Goal: Transaction & Acquisition: Purchase product/service

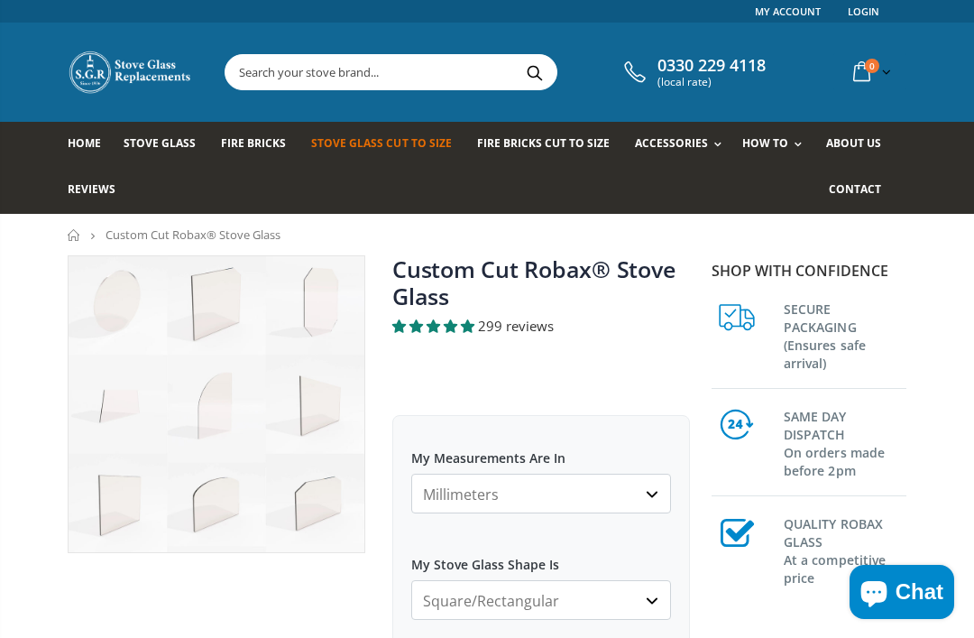
scroll to position [102, 0]
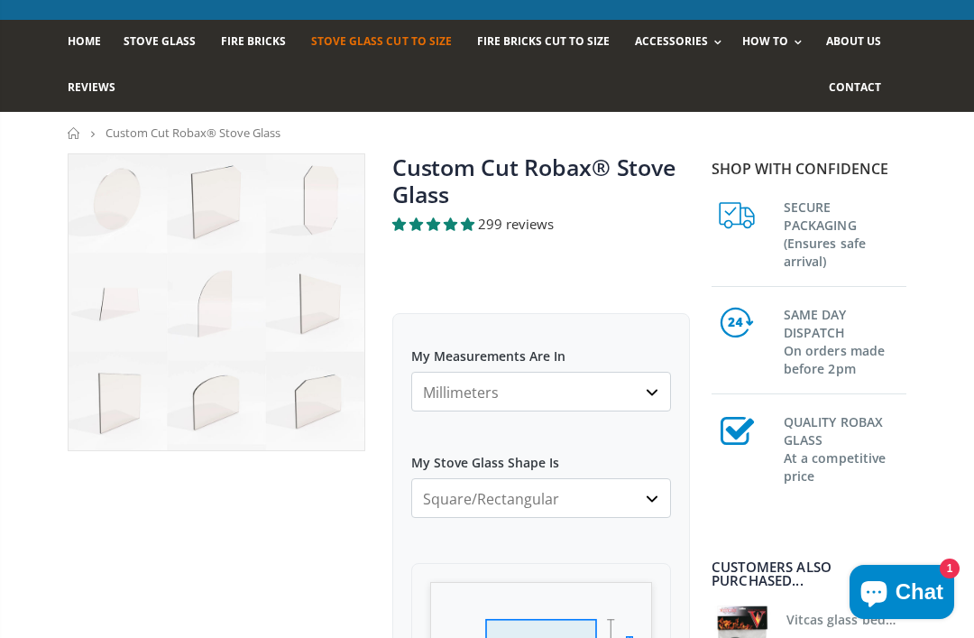
click at [654, 399] on select "Millimeters Centimeters Inches" at bounding box center [541, 392] width 260 height 40
click at [660, 497] on select "Square/Rectangular Arched Half Arch Both Top Corners Cut Single Corner Cut All …" at bounding box center [541, 498] width 260 height 40
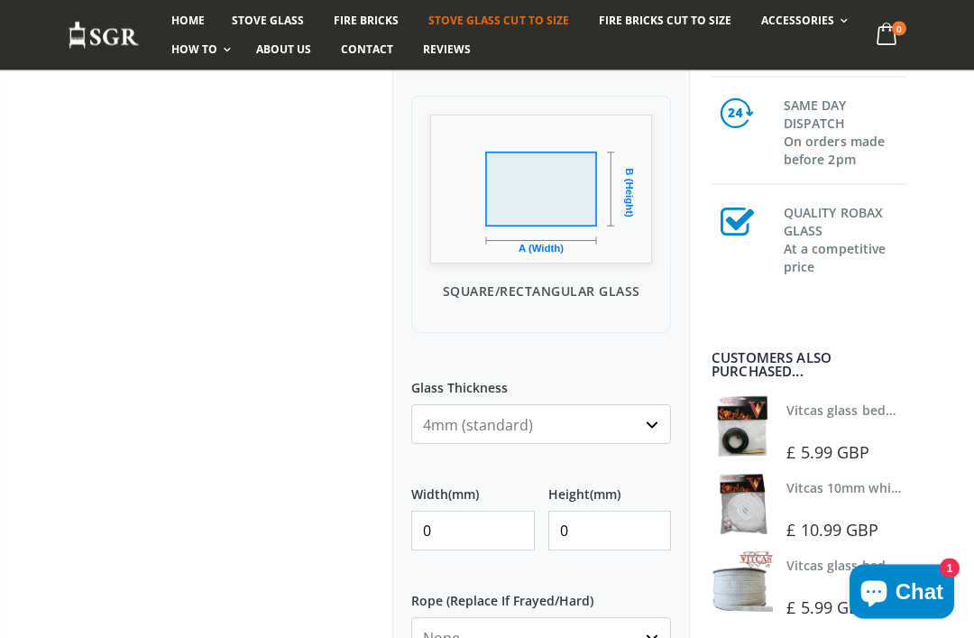
scroll to position [569, 0]
click at [465, 531] on input "0" at bounding box center [473, 530] width 124 height 40
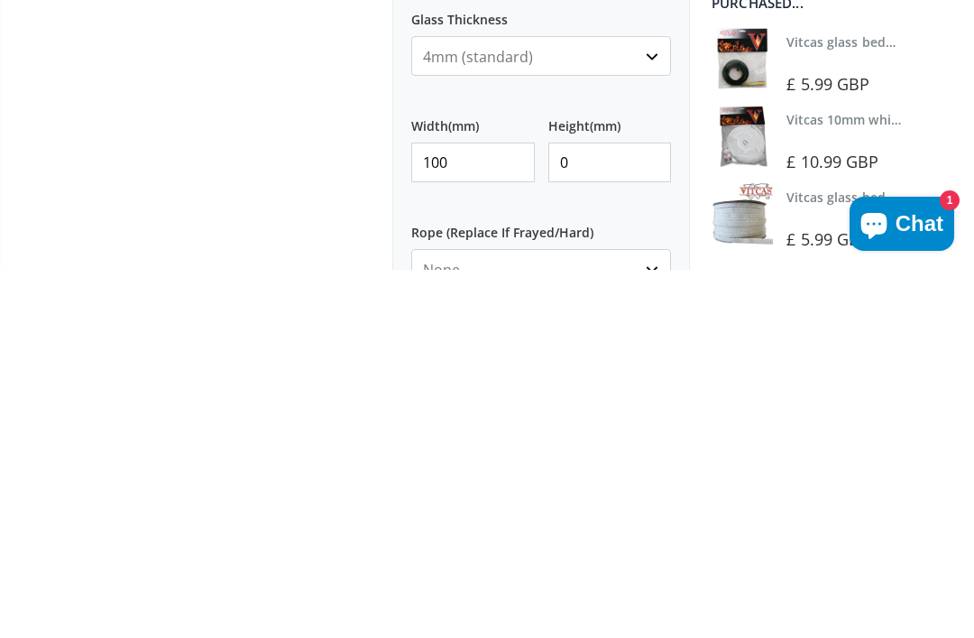
type input "100"
click at [584, 510] on input "0" at bounding box center [610, 530] width 124 height 40
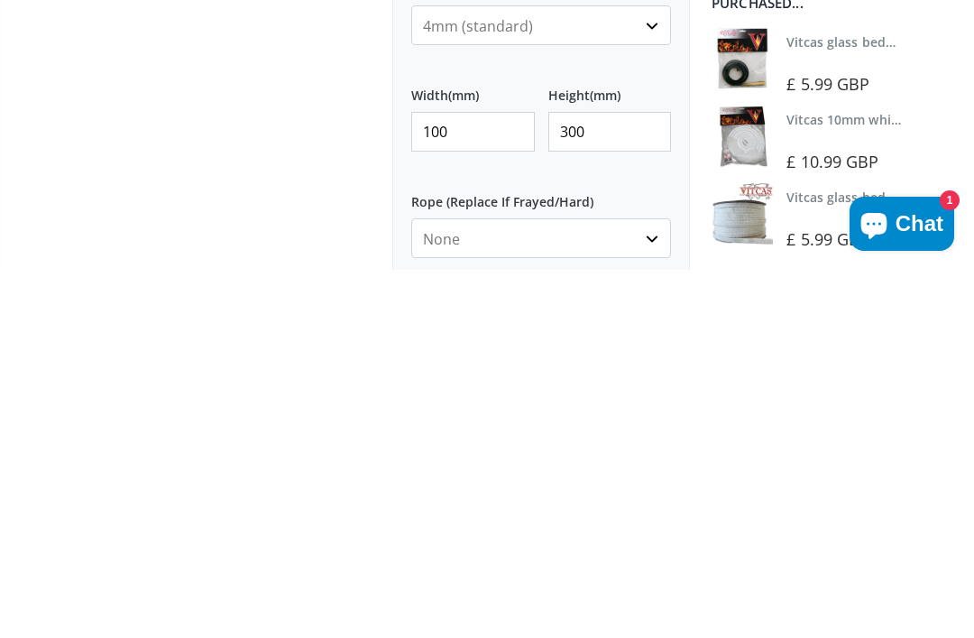
type input "300"
click at [656, 586] on select "None 3mm White 6mm White 8mm White 10mm White 12mm White 6mm Black 8mm Black 10…" at bounding box center [541, 606] width 260 height 40
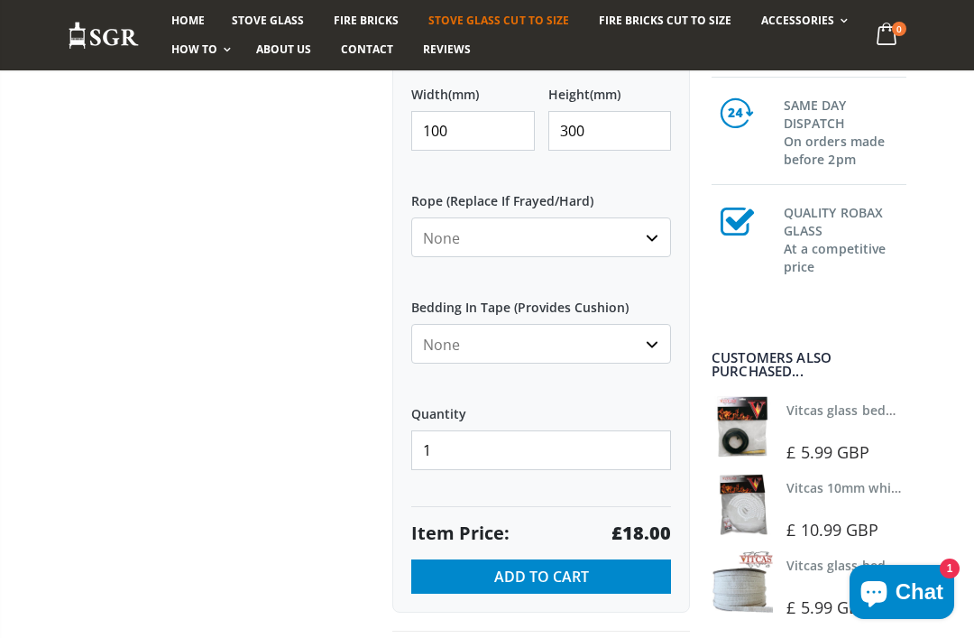
select select "6mm-white"
click at [554, 584] on span "Add to Cart" at bounding box center [541, 576] width 95 height 20
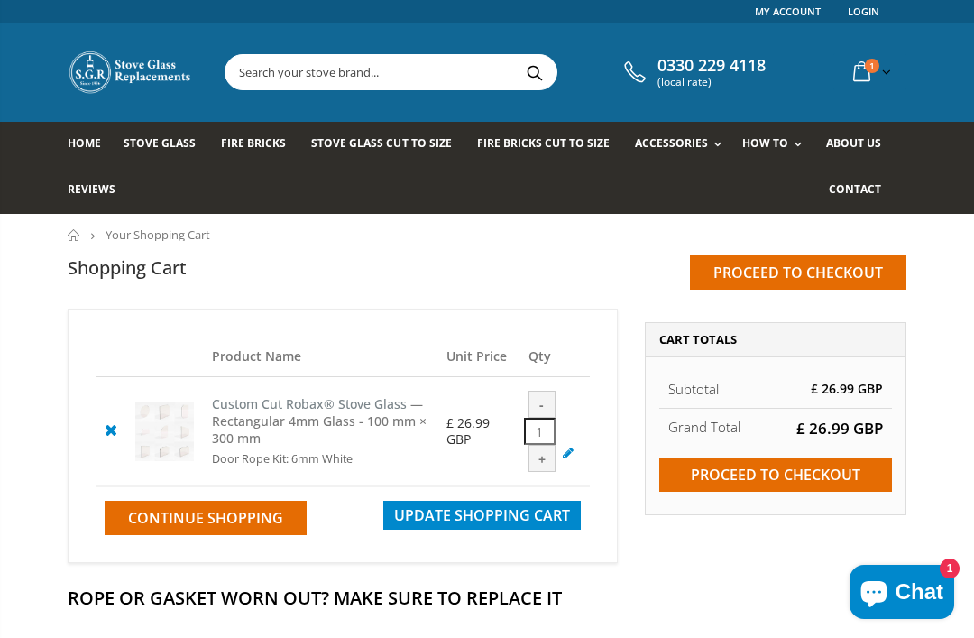
click at [820, 271] on input "Proceed to checkout" at bounding box center [798, 272] width 216 height 34
